Goal: Transaction & Acquisition: Download file/media

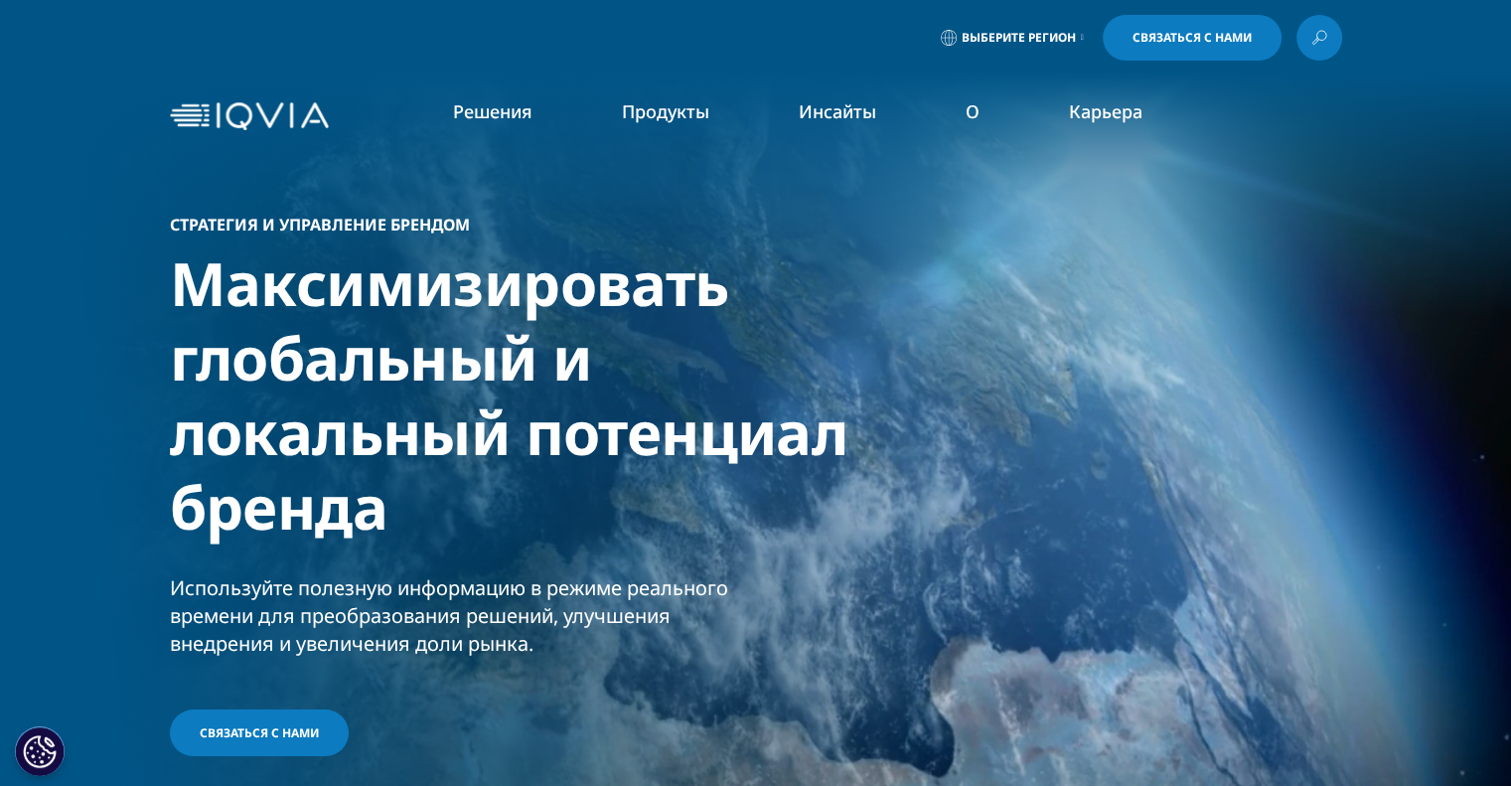
click at [483, 325] on font "Потребительское здоровье" at bounding box center [508, 327] width 216 height 22
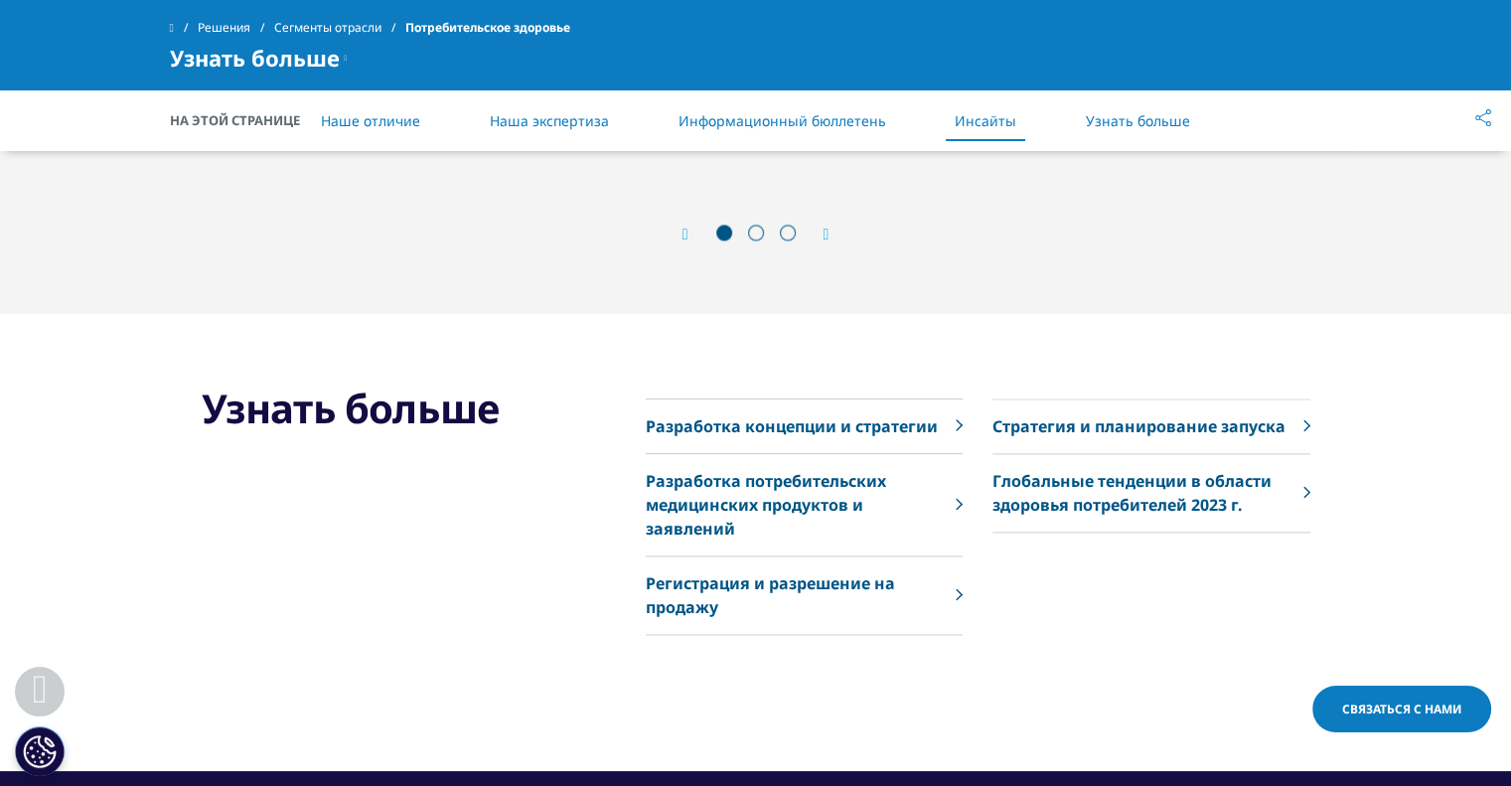
scroll to position [3080, 0]
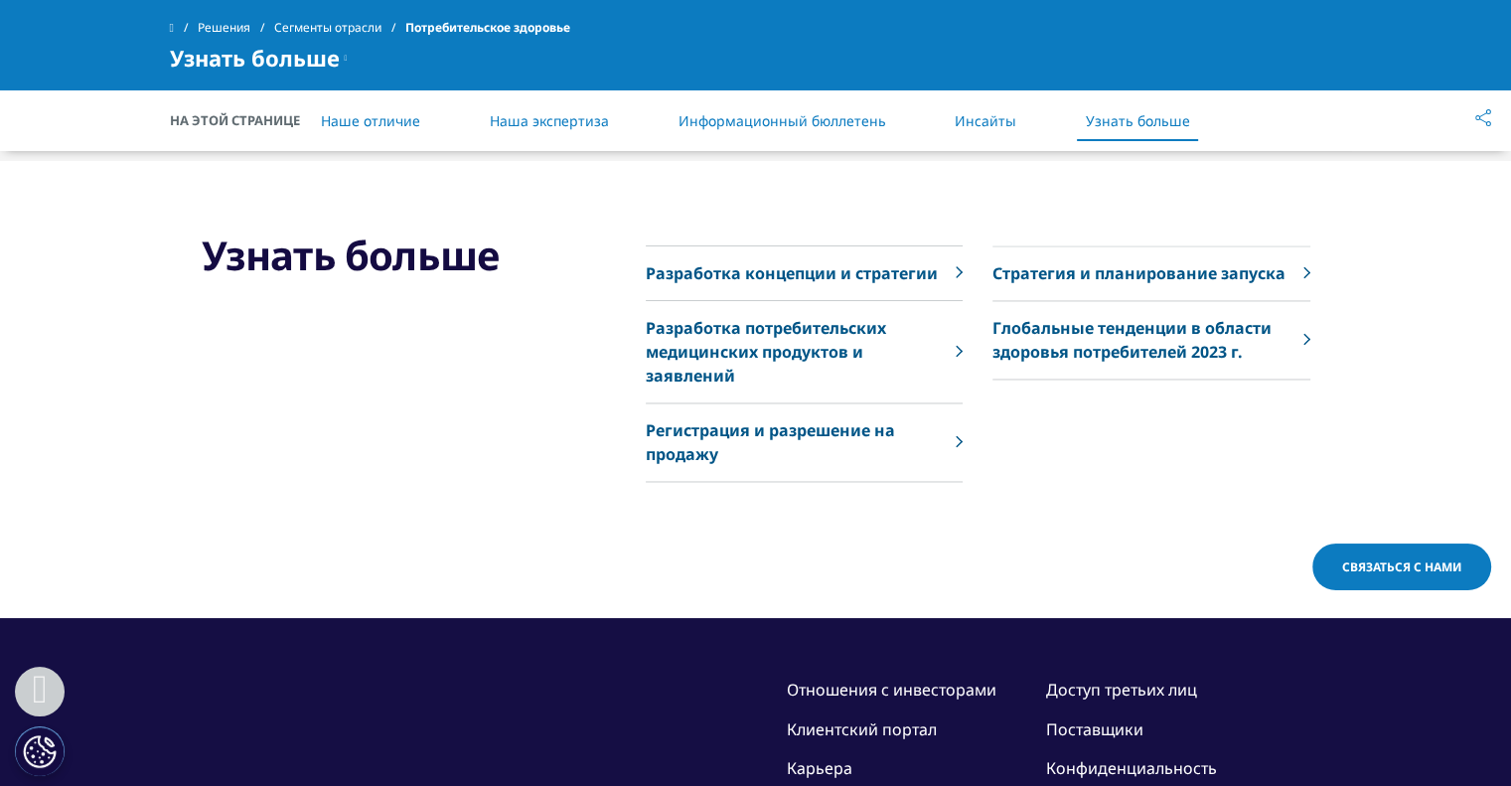
click at [963, 122] on font "Инсайты" at bounding box center [986, 120] width 62 height 19
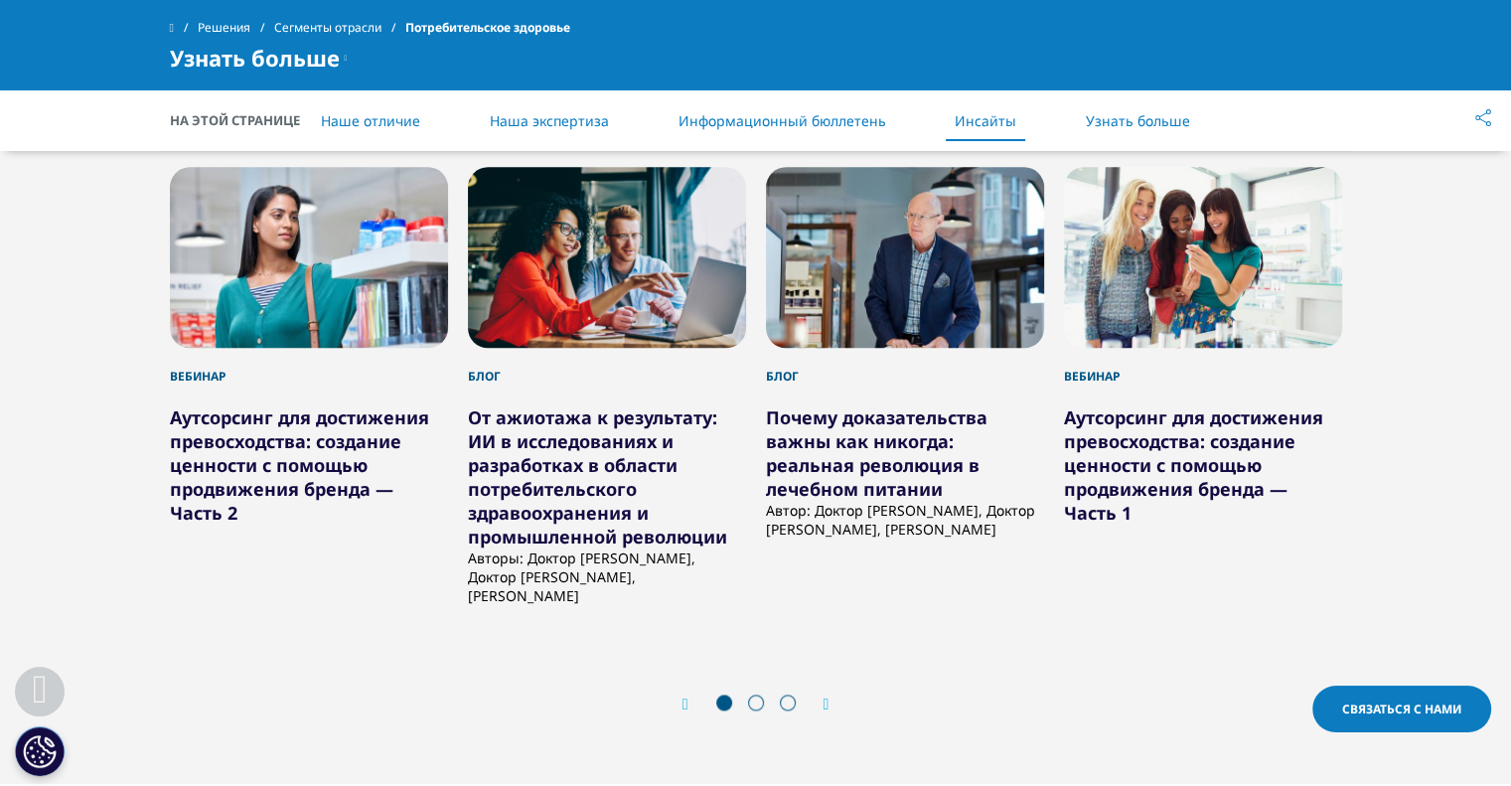
scroll to position [2448, 0]
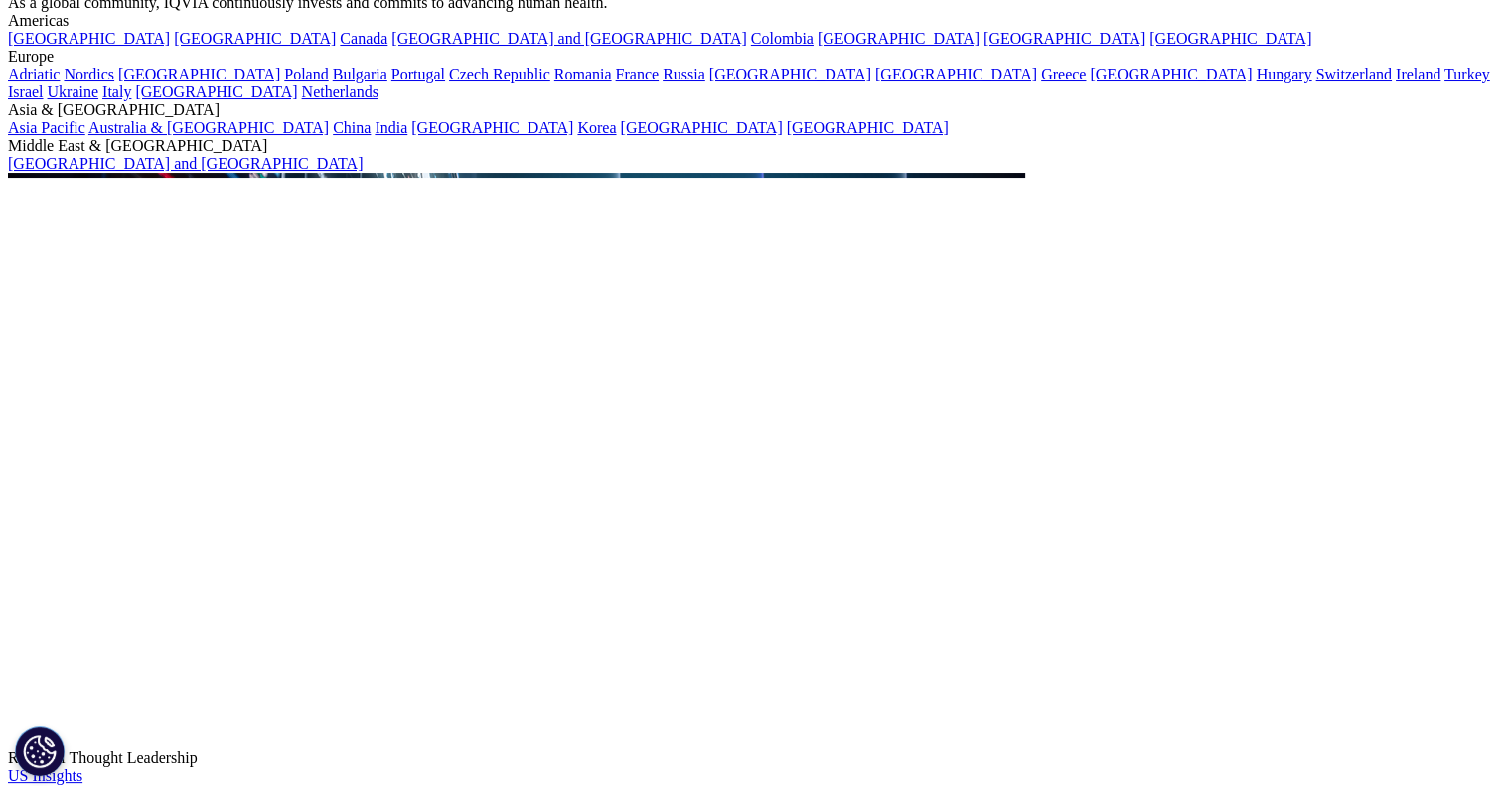
scroll to position [199, 0]
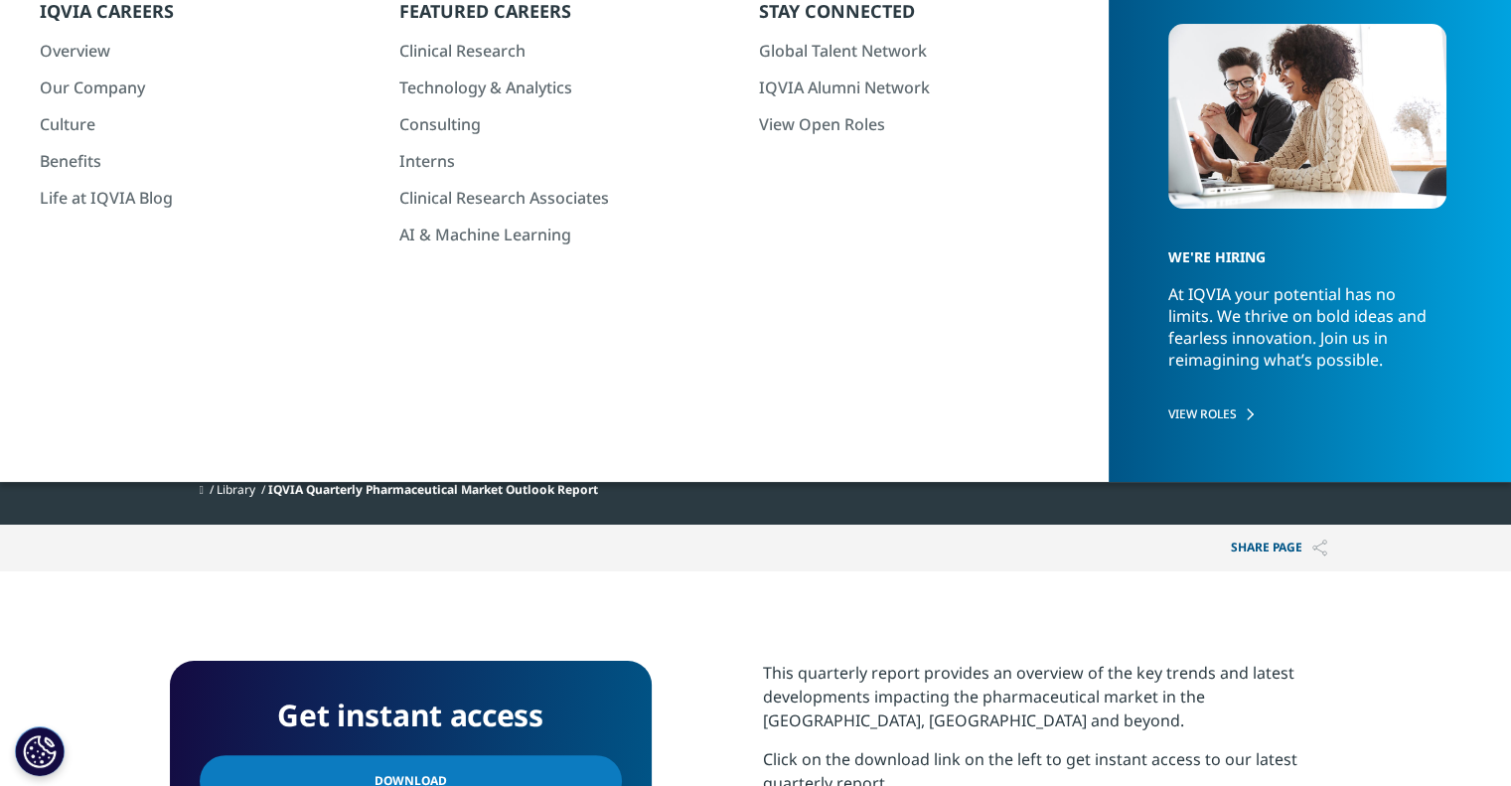
click at [320, 496] on span "IQVIA Quarterly Pharmaceutical Market Outlook Report" at bounding box center [433, 489] width 330 height 17
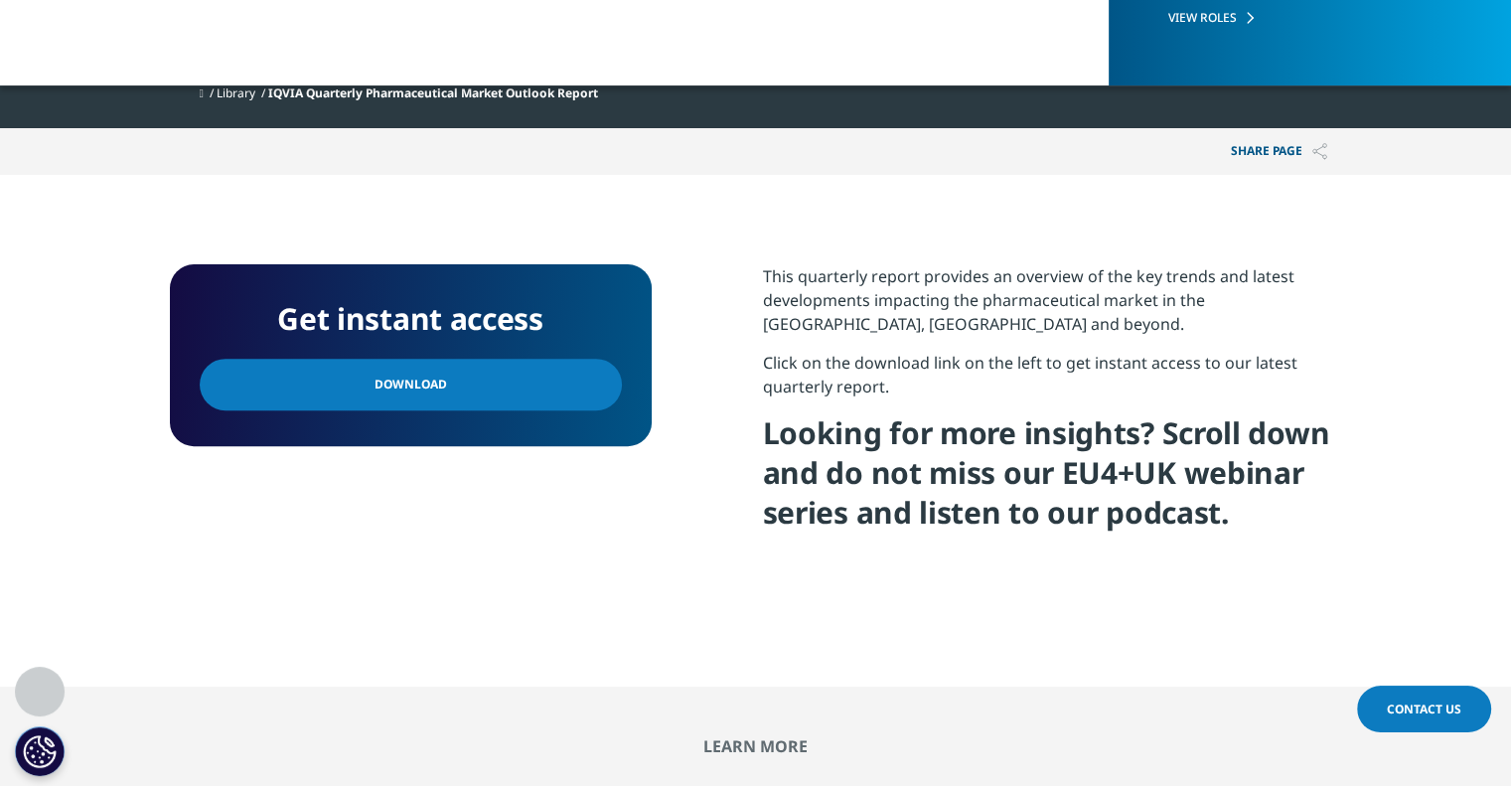
scroll to position [596, 0]
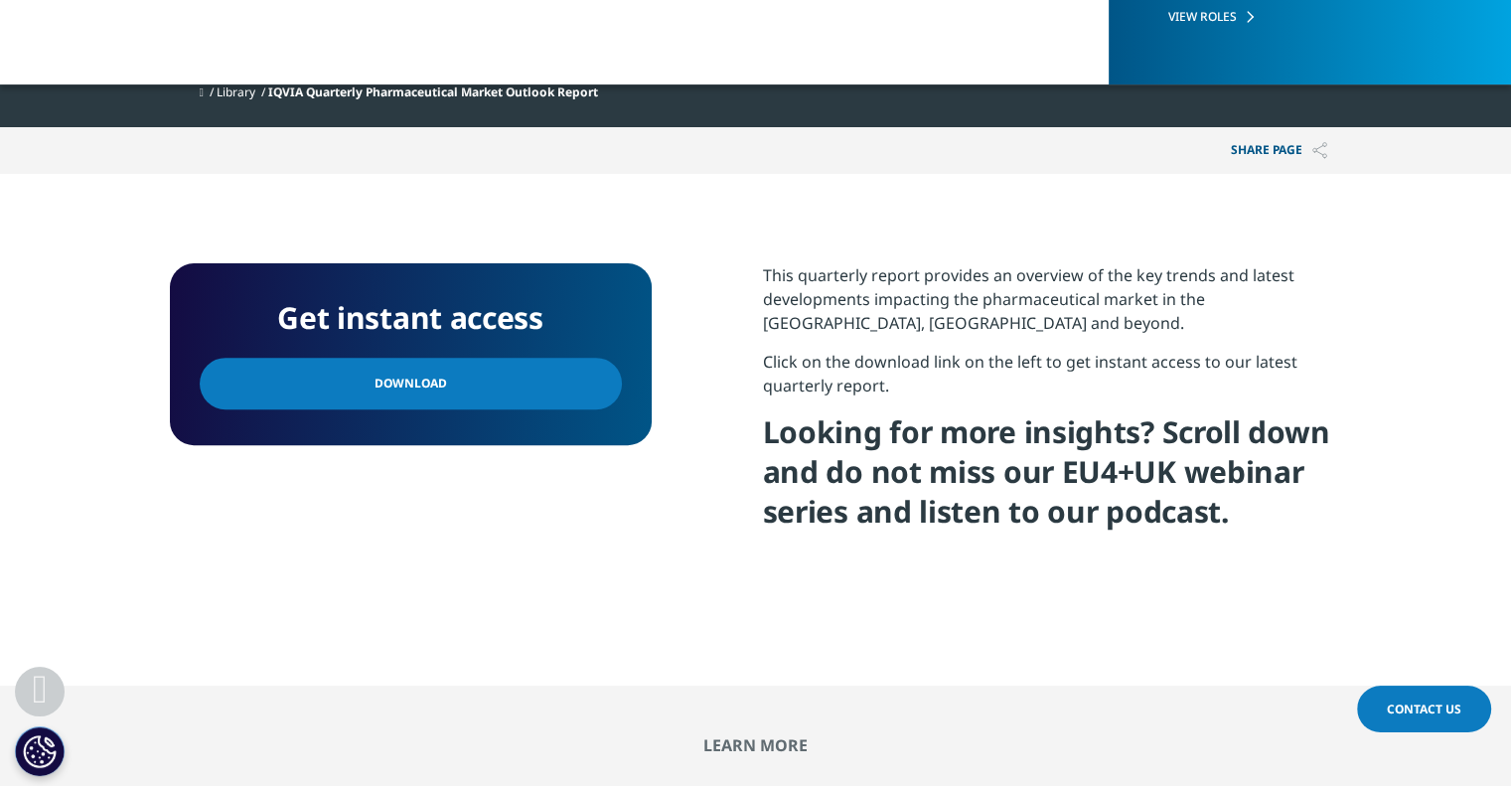
click at [443, 392] on link "Download" at bounding box center [411, 384] width 422 height 52
